Goal: Task Accomplishment & Management: Manage account settings

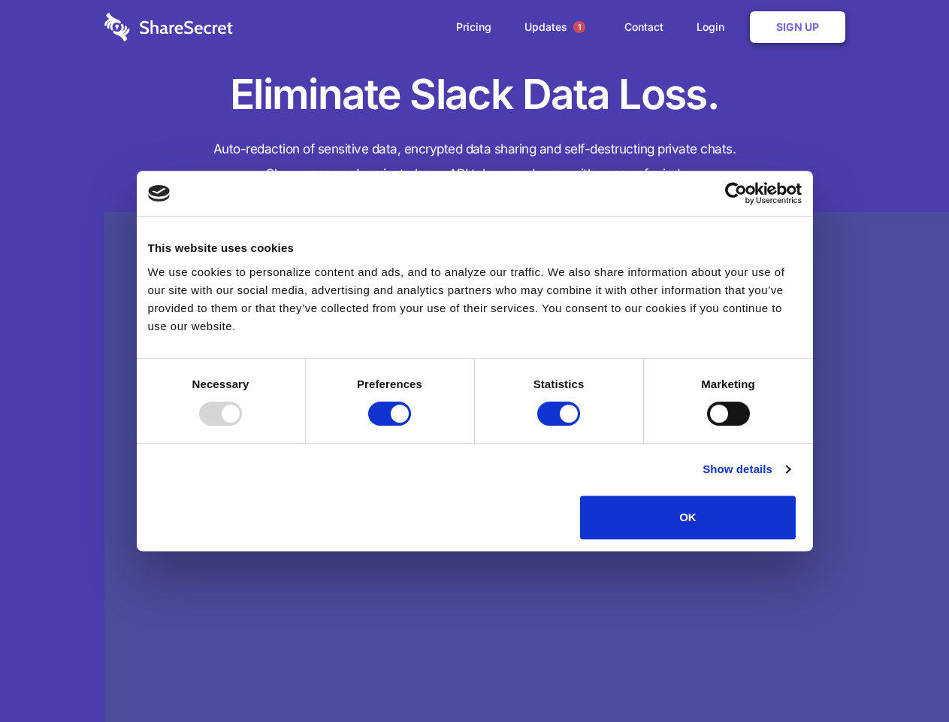
click at [242, 425] on div at bounding box center [220, 413] width 43 height 24
click at [411, 425] on input "Preferences" at bounding box center [389, 413] width 43 height 24
checkbox input "false"
click at [561, 425] on input "Statistics" at bounding box center [558, 413] width 43 height 24
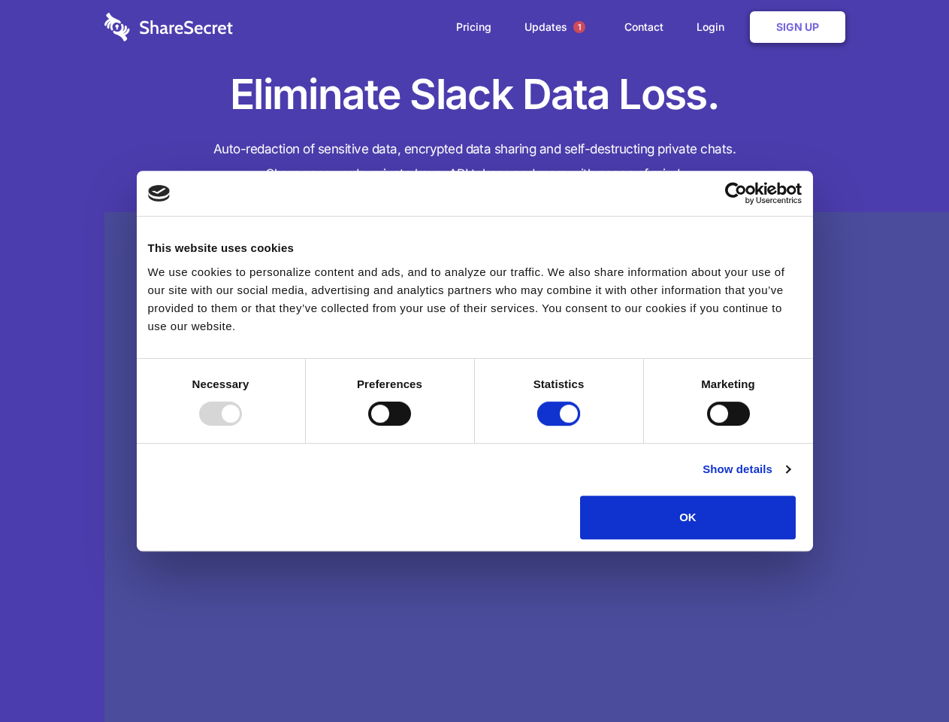
checkbox input "false"
click at [707, 425] on input "Marketing" at bounding box center [728, 413] width 43 height 24
checkbox input "true"
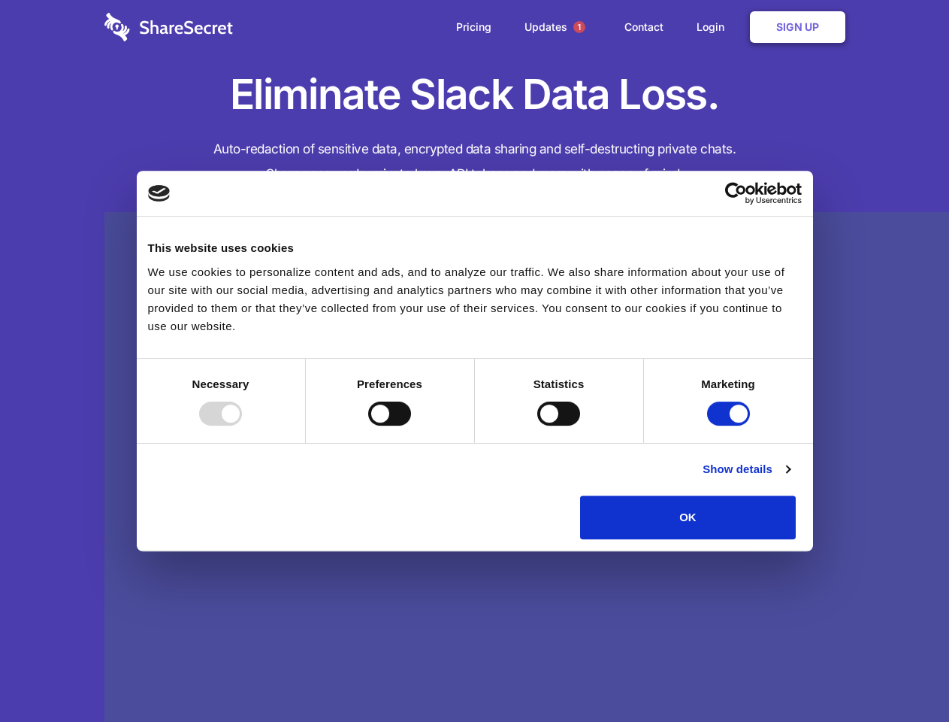
click at [790, 478] on link "Show details" at bounding box center [746, 469] width 87 height 18
